Goal: Task Accomplishment & Management: Manage account settings

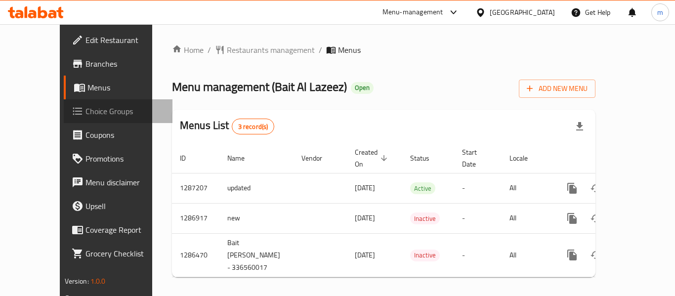
click at [86, 111] on span "Choice Groups" at bounding box center [125, 111] width 79 height 12
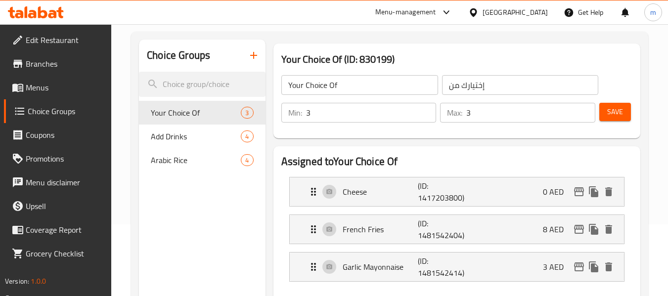
scroll to position [49, 0]
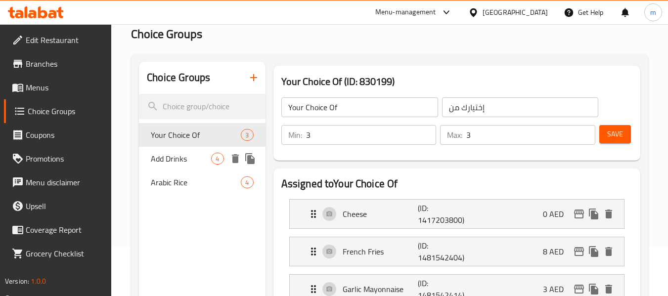
click at [159, 159] on span "Add Drinks" at bounding box center [181, 159] width 60 height 12
type input "Add Drinks"
type input "إضافة مشروبات"
type input "0"
type input "4"
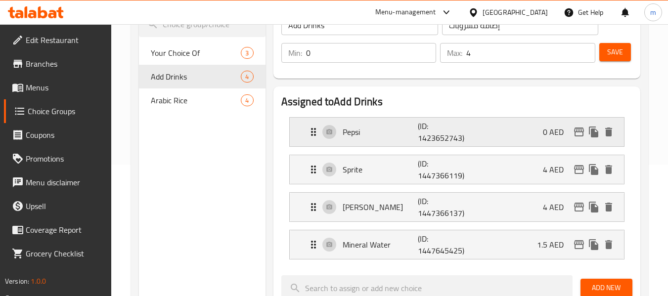
scroll to position [148, 0]
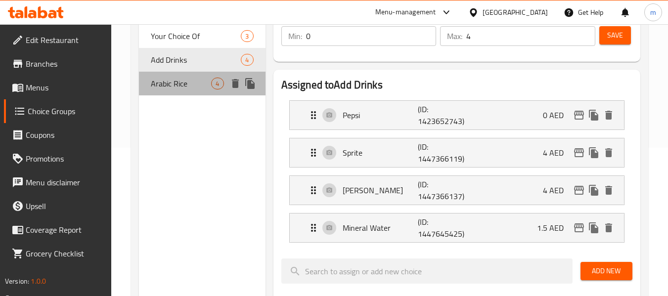
click at [176, 83] on span "Arabic Rice" at bounding box center [181, 84] width 60 height 12
type input "Arabic Rice"
type input "اختيارك من الأرز"
type input "1"
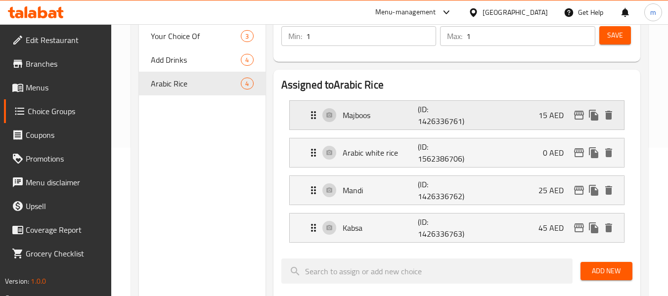
scroll to position [99, 0]
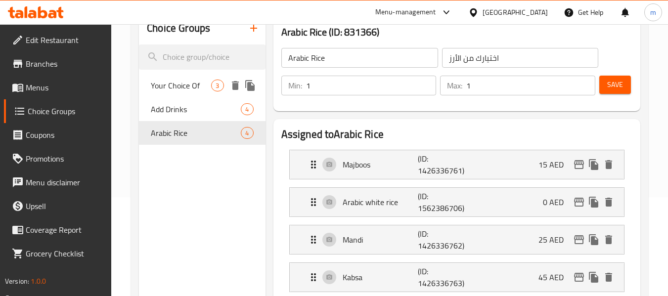
drag, startPoint x: 168, startPoint y: 79, endPoint x: 398, endPoint y: 109, distance: 231.9
click at [168, 80] on span "Your Choice Of" at bounding box center [181, 86] width 60 height 12
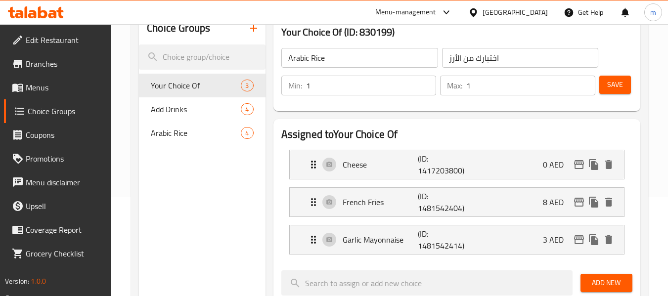
type input "Your Choice Of"
type input "إختيارك من"
type input "3"
click at [39, 14] on icon at bounding box center [42, 12] width 9 height 12
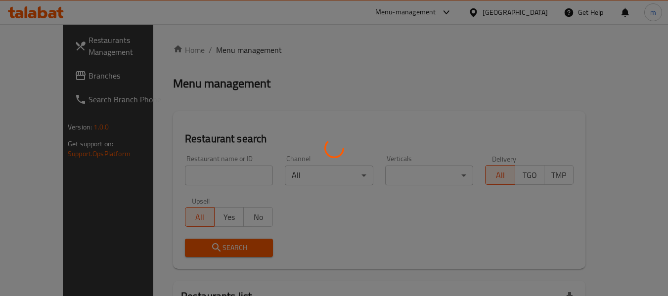
scroll to position [98, 0]
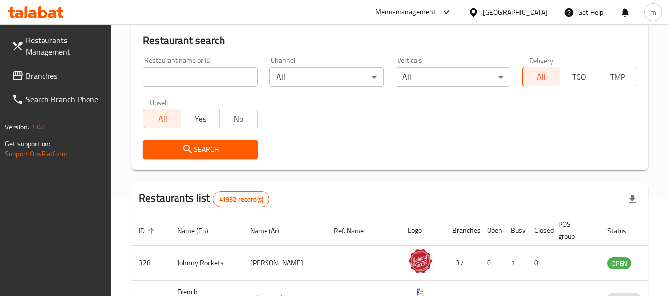
click at [63, 77] on span "Branches" at bounding box center [65, 76] width 78 height 12
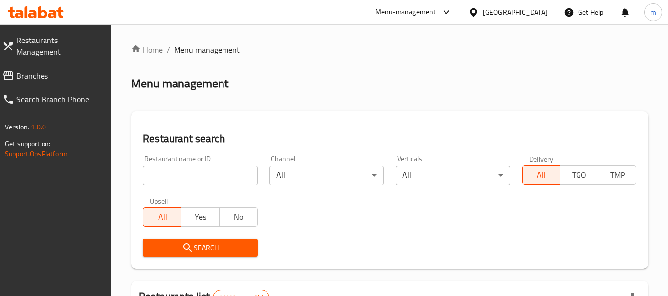
click at [64, 70] on span "Branches" at bounding box center [60, 76] width 88 height 12
click at [59, 70] on span "Branches" at bounding box center [60, 76] width 88 height 12
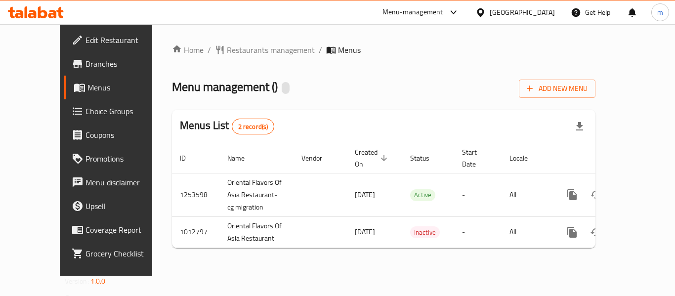
click at [86, 111] on span "Choice Groups" at bounding box center [125, 111] width 79 height 12
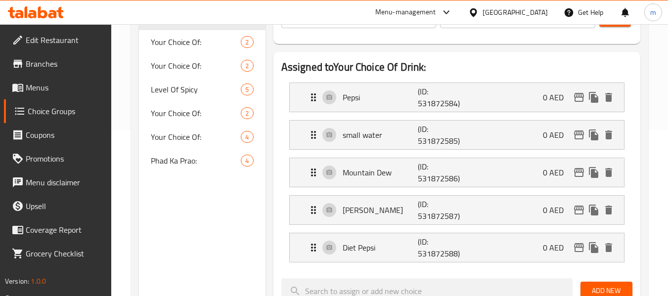
scroll to position [198, 0]
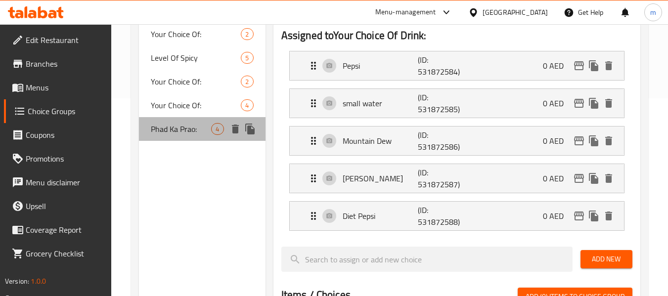
click at [180, 126] on span "Phad Ka Prao:" at bounding box center [181, 129] width 60 height 12
type input "Phad Ka Prao:"
type input "فاد كا براو:"
type input "0"
type input "4"
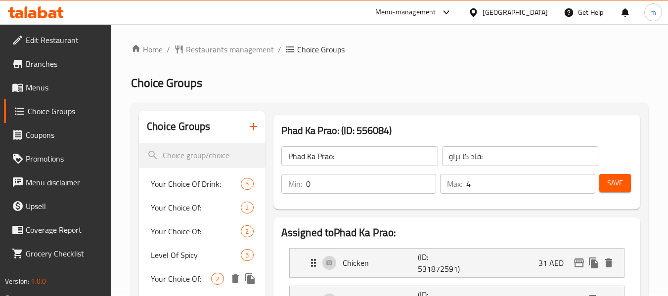
scroll to position [0, 0]
click at [188, 250] on span "Level Of Spicy" at bounding box center [181, 256] width 60 height 12
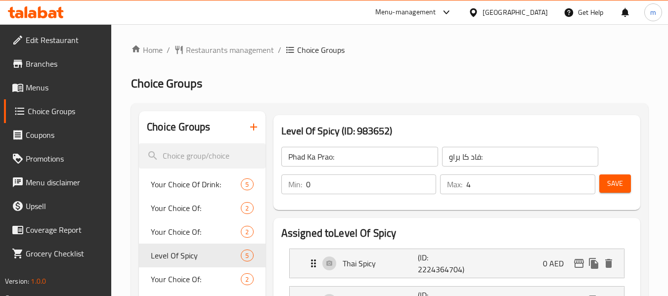
type input "Level Of Spicy"
type input "مستوى حارة"
type input "1"
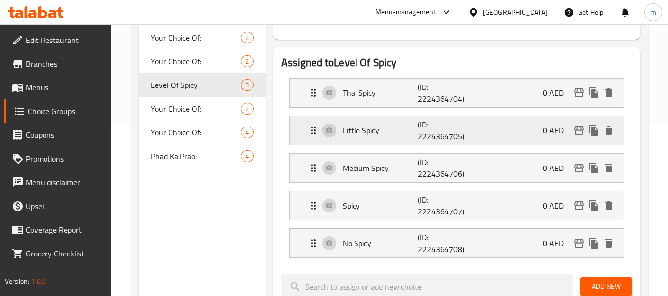
scroll to position [99, 0]
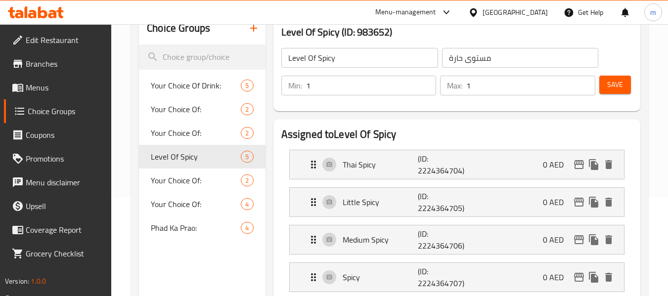
click at [45, 12] on icon at bounding box center [42, 12] width 9 height 12
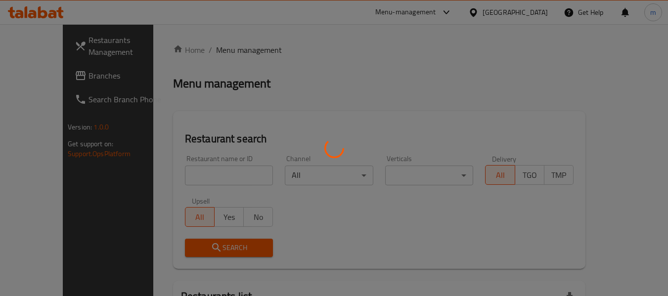
scroll to position [98, 0]
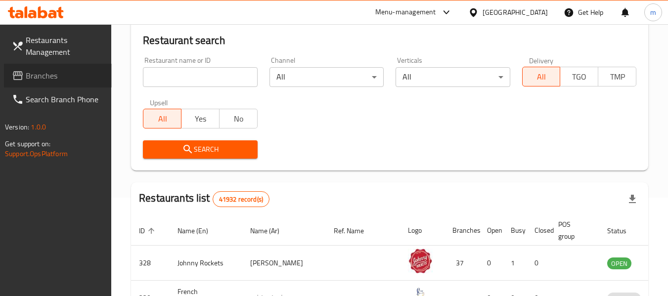
click at [65, 80] on span "Branches" at bounding box center [65, 76] width 78 height 12
